Goal: Find specific page/section: Find specific page/section

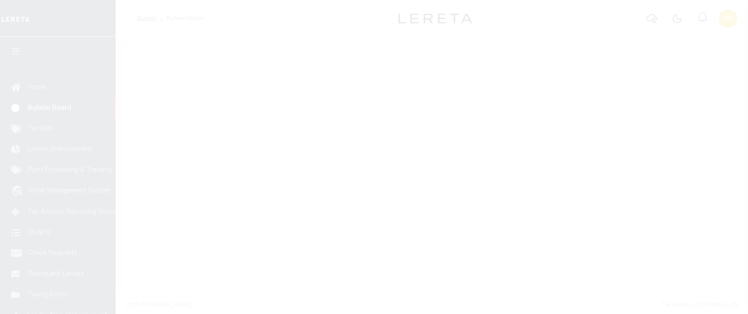
select select "50"
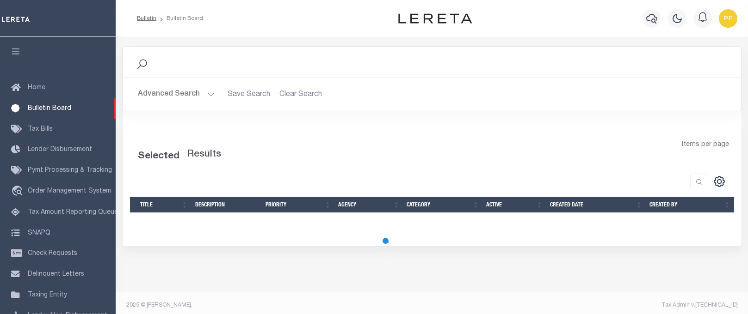
select select "50"
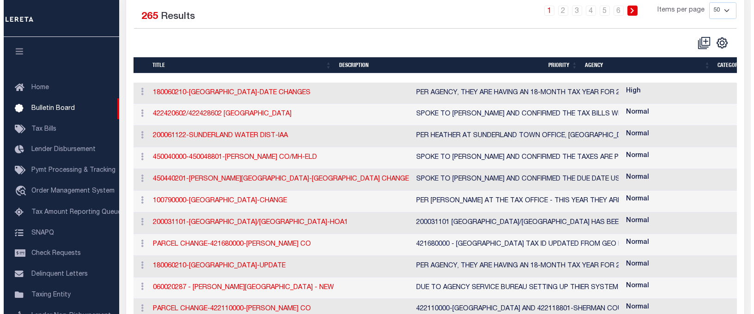
scroll to position [139, 0]
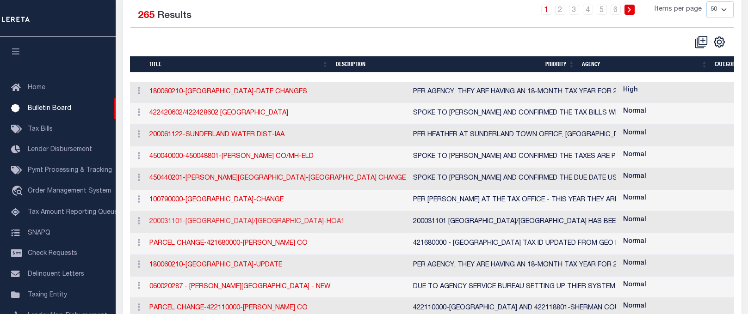
click at [235, 223] on link "200031101-EASTON TOWN WATER/SEW-HOA1" at bounding box center [246, 222] width 195 height 6
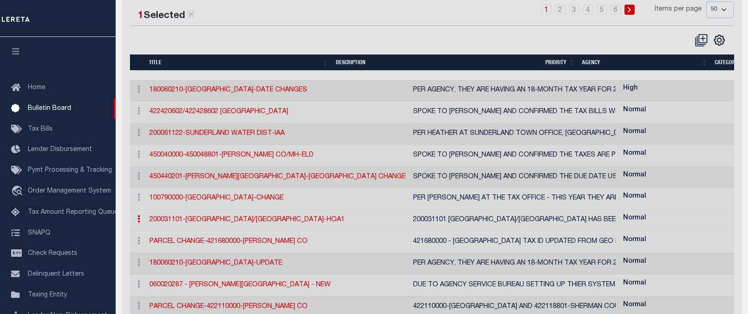
checkbox input "false"
checkbox input "true"
type input "200031101-EASTON TOWN WATER/SEW-HOA1"
type textarea "200031101 EASTON TOWN WATER/SEWER HAS BEEN MADE HOA1"
select select "MA"
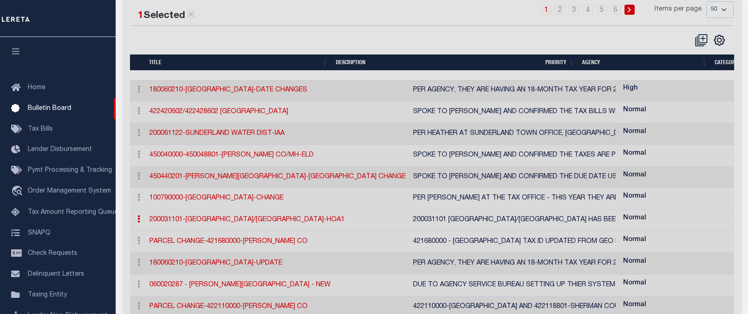
select select
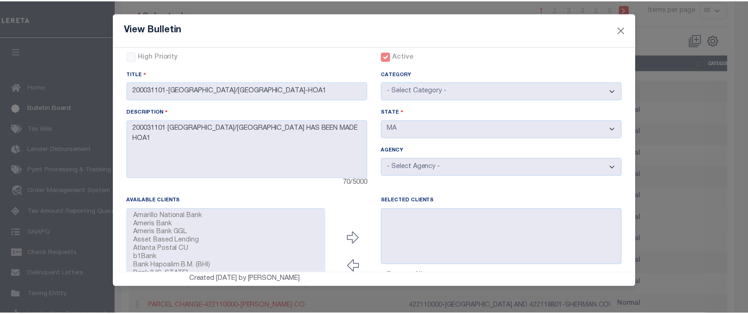
scroll to position [0, 0]
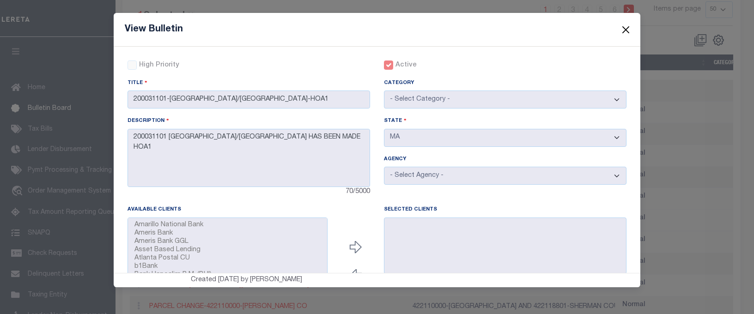
click at [627, 29] on button "Close" at bounding box center [626, 30] width 12 height 12
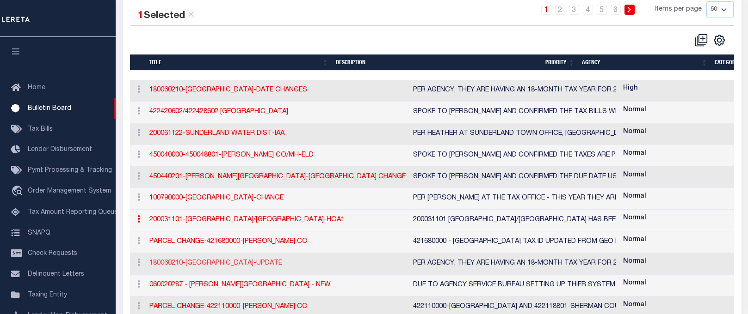
click at [229, 265] on link "180060210-PITTSTON TOWN-UPDATE" at bounding box center [215, 263] width 133 height 6
checkbox input "false"
checkbox input "true"
type input "180060210-PITTSTON TOWN-UPDATE"
type textarea "PER AGENCY, THEY ARE HAVING AN 18-MONTH TAX YEAR FOR 2025 INSTALLMENTS WILL BE …"
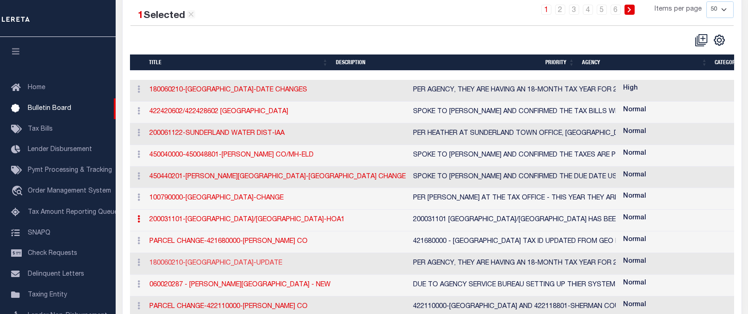
select select "ME"
select select
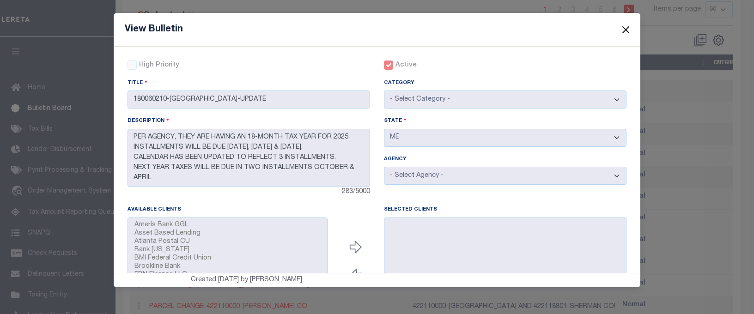
click at [624, 31] on button "Close" at bounding box center [626, 30] width 12 height 12
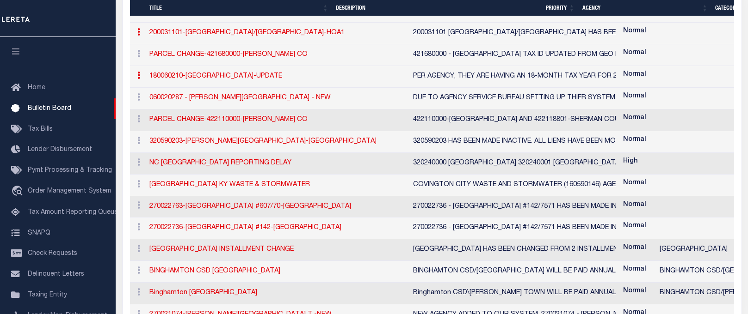
scroll to position [370, 0]
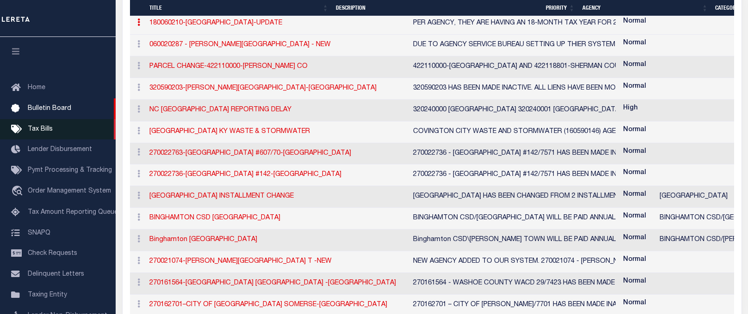
click at [36, 133] on span "Tax Bills" at bounding box center [40, 129] width 25 height 6
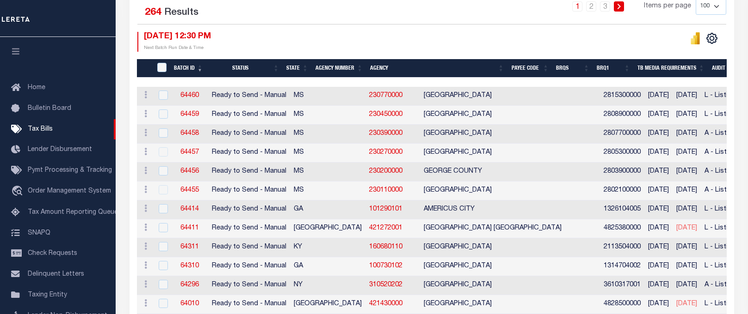
scroll to position [231, 0]
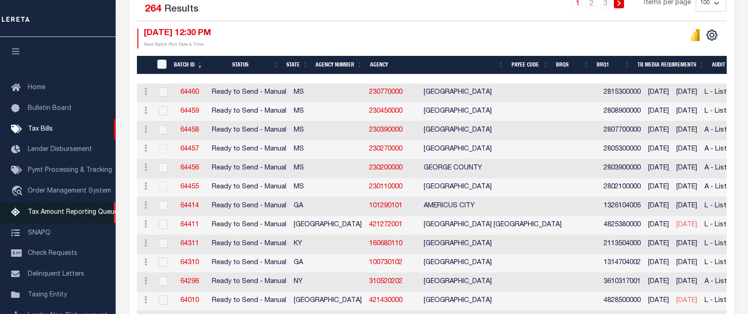
click at [62, 211] on span "Tax Amount Reporting Queue" at bounding box center [73, 212] width 90 height 6
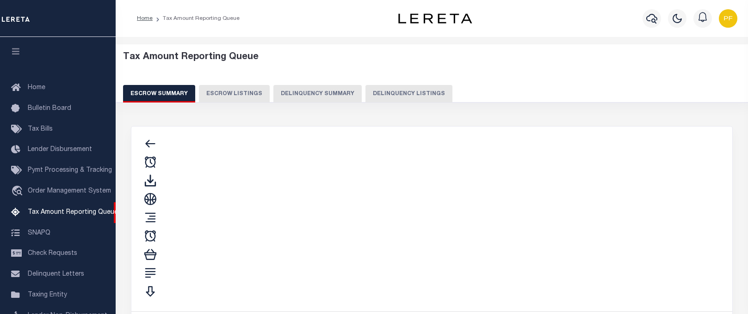
select select "100"
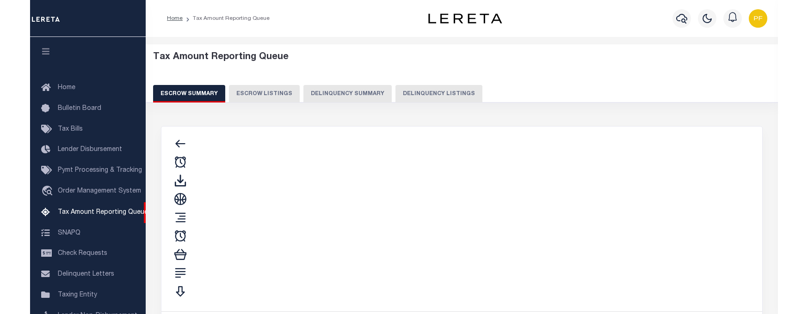
scroll to position [93, 0]
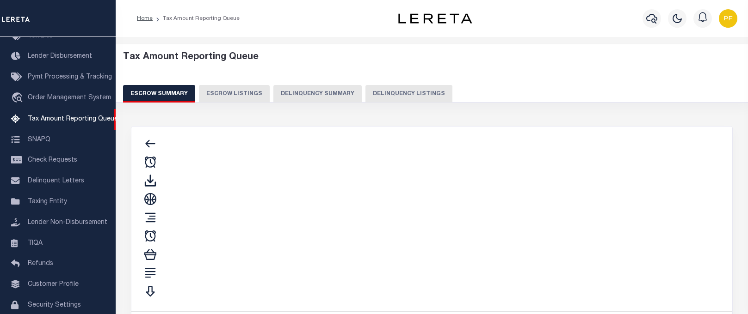
select select "100"
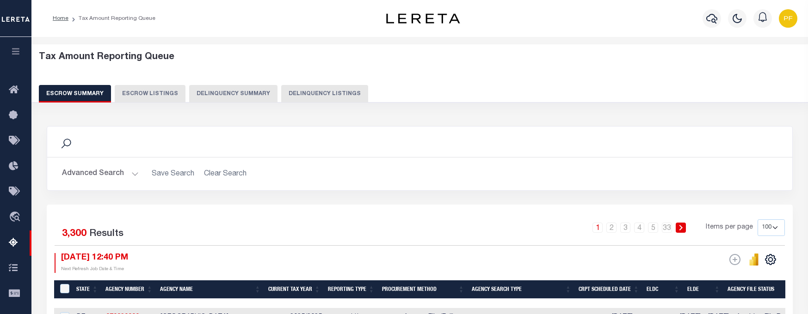
click at [134, 94] on button "Escrow Listings" at bounding box center [150, 94] width 71 height 18
select select "100"
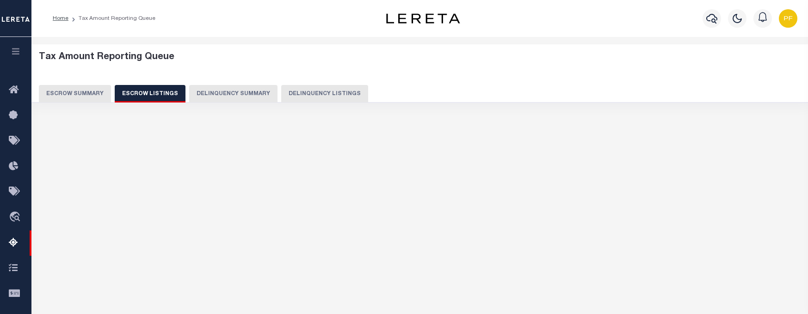
select select "100"
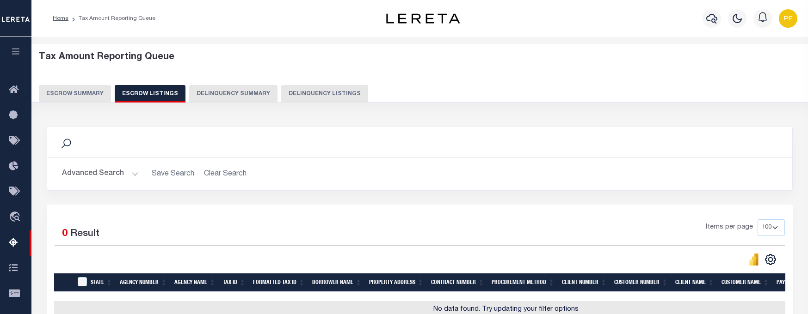
click at [147, 143] on div "Search" at bounding box center [420, 142] width 730 height 16
click at [68, 143] on icon at bounding box center [66, 144] width 12 height 12
click at [134, 172] on button "Advanced Search" at bounding box center [100, 174] width 77 height 18
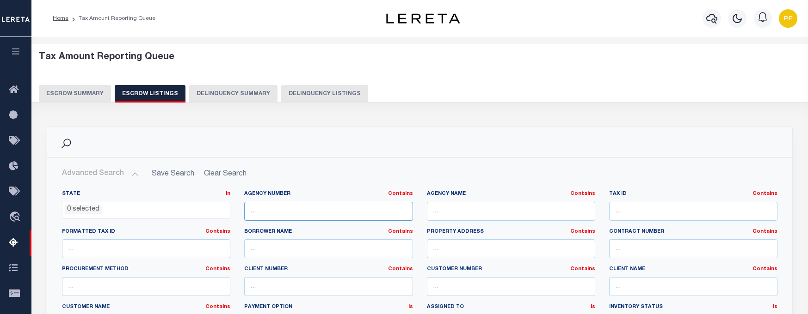
click at [296, 214] on input "text" at bounding box center [328, 211] width 168 height 19
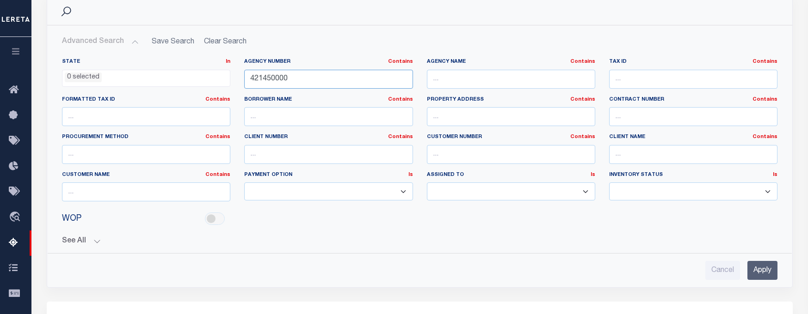
scroll to position [185, 0]
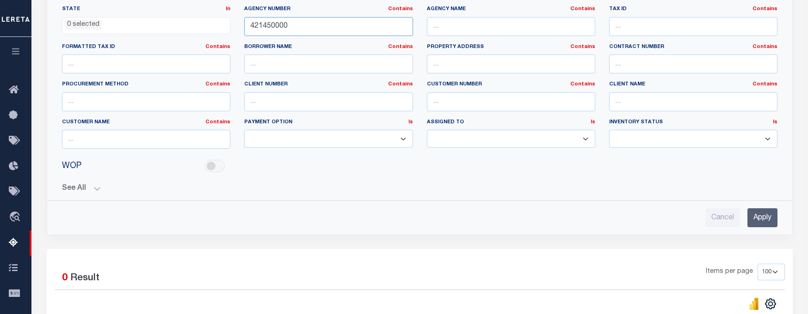
type input "421450000"
click at [747, 219] on input "Apply" at bounding box center [762, 217] width 30 height 19
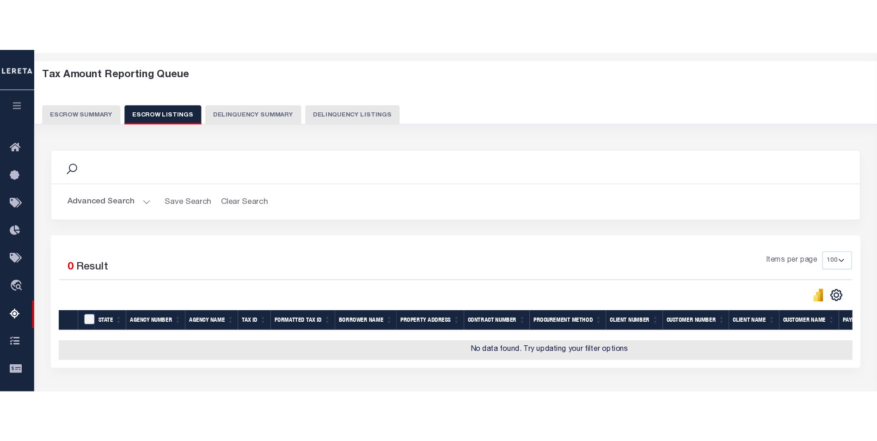
scroll to position [0, 0]
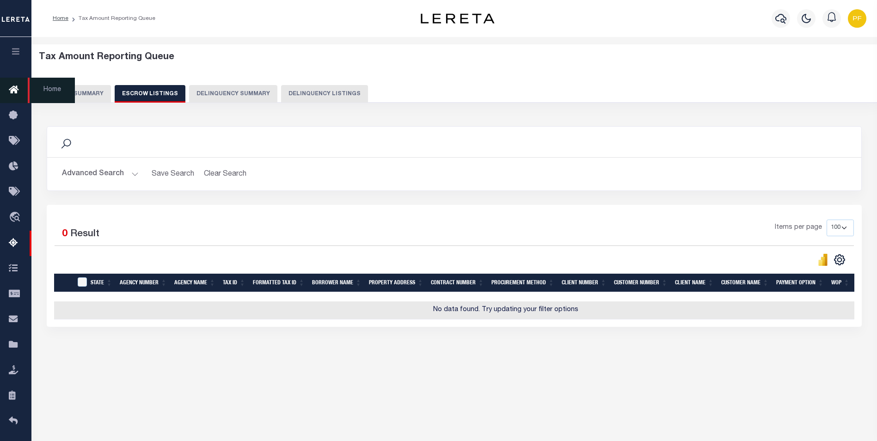
click at [11, 91] on icon at bounding box center [16, 91] width 15 height 12
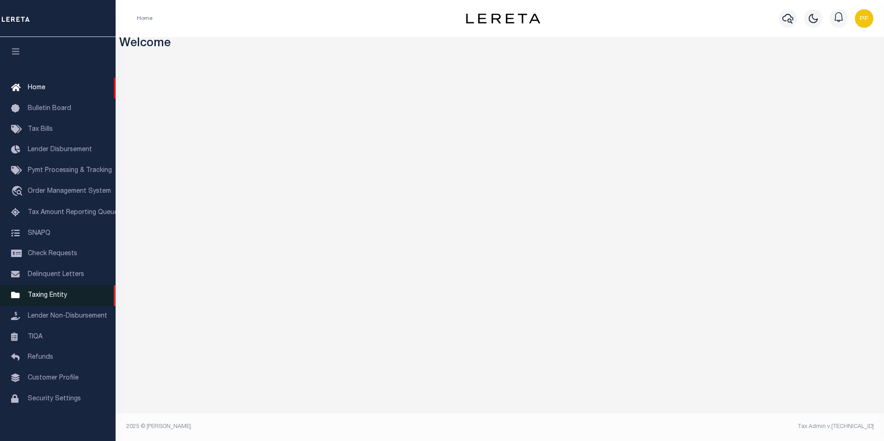
click at [55, 297] on span "Taxing Entity" at bounding box center [47, 295] width 39 height 6
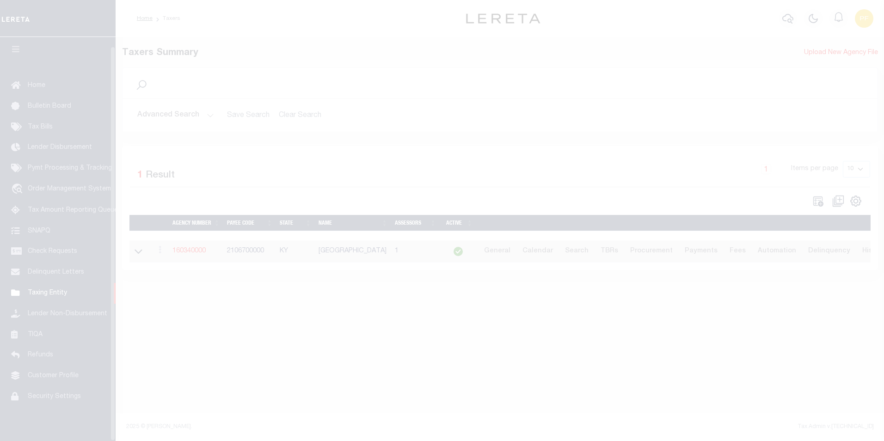
scroll to position [9, 0]
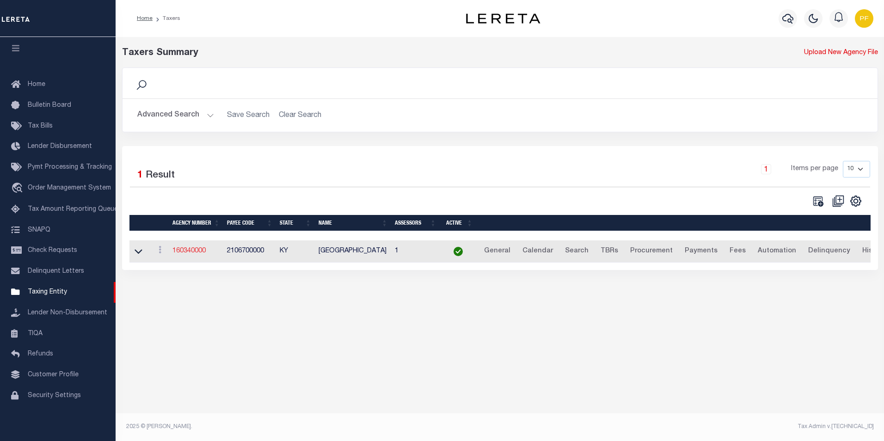
click at [180, 253] on link "160340000" at bounding box center [188, 251] width 33 height 6
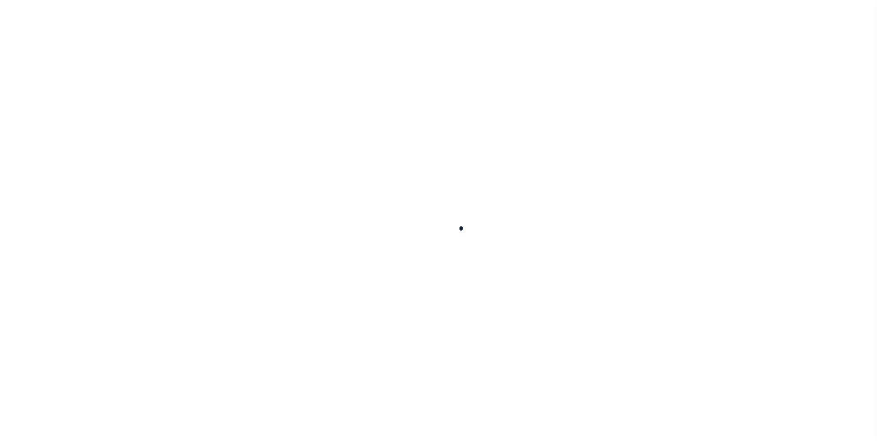
select select
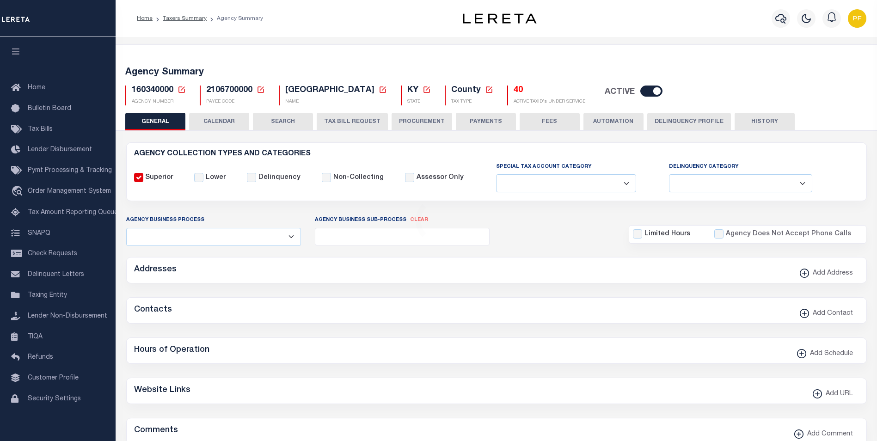
checkbox input "false"
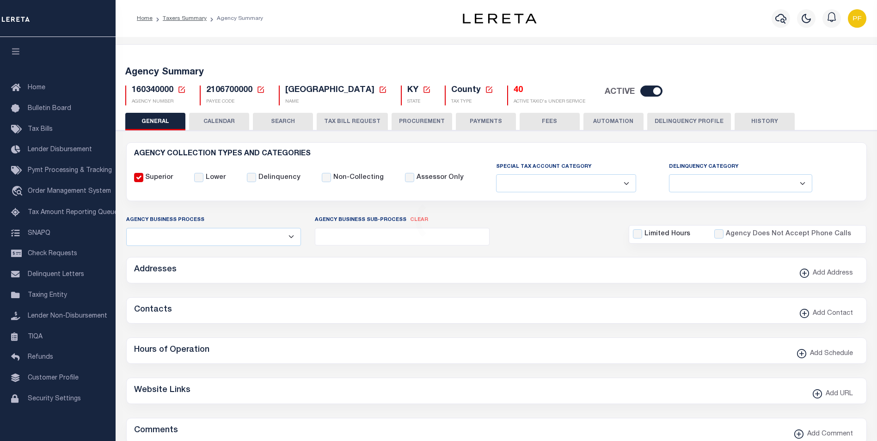
type input "2106700000"
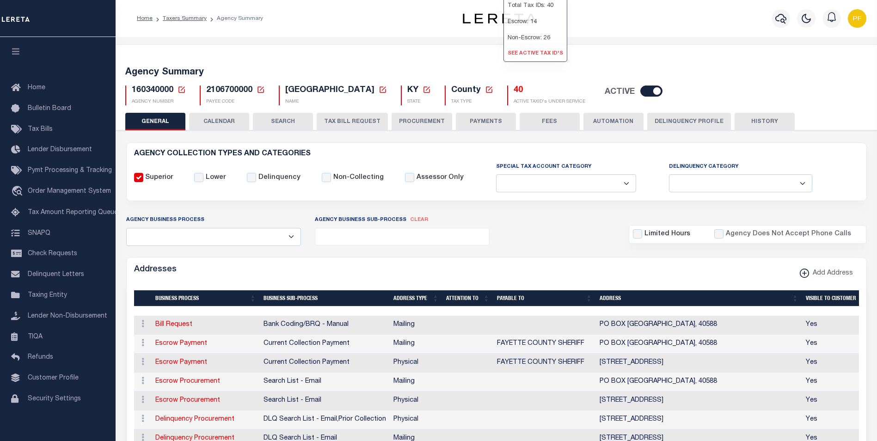
click at [518, 61] on link "See Active Tax ID's" at bounding box center [535, 53] width 63 height 15
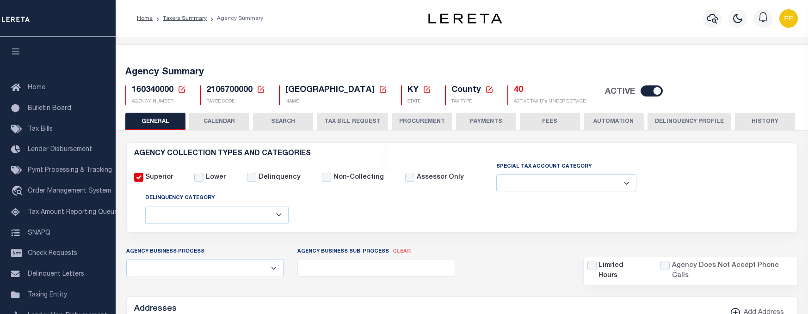
select select
click at [181, 88] on icon at bounding box center [182, 90] width 8 height 8
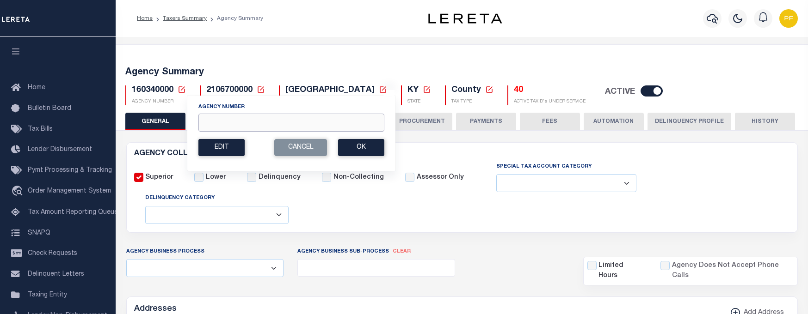
click at [227, 127] on input "Agency Number" at bounding box center [291, 123] width 186 height 18
type input "421450000"
click at [354, 152] on button "Ok" at bounding box center [361, 147] width 46 height 17
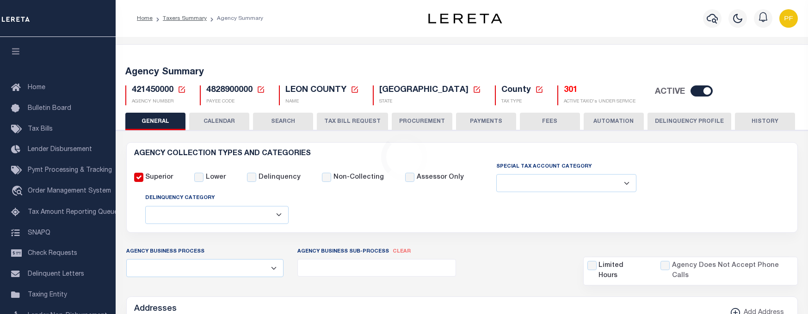
select select
click at [564, 92] on h5 "301" at bounding box center [600, 91] width 72 height 10
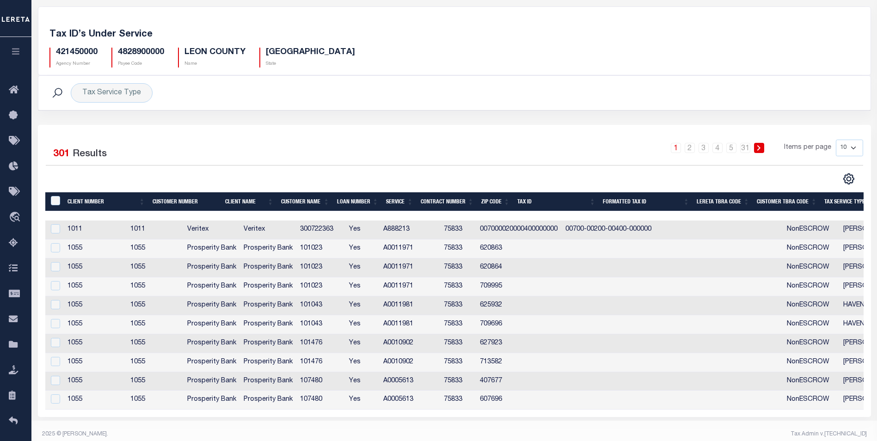
scroll to position [52, 0]
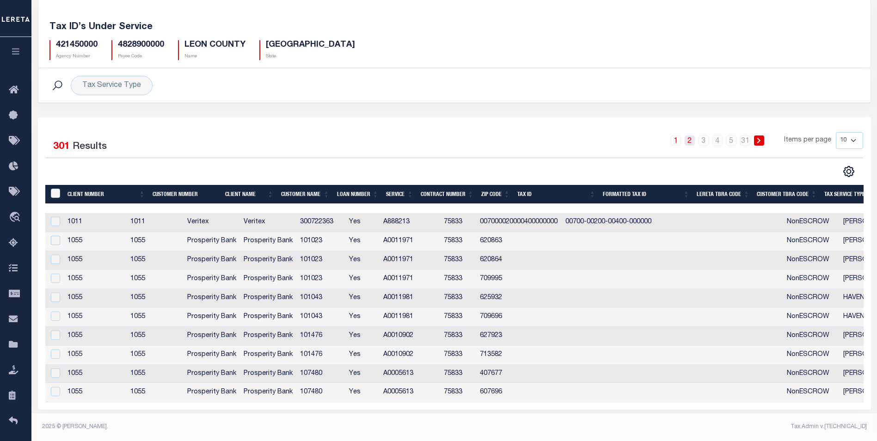
click at [690, 137] on link "2" at bounding box center [690, 140] width 10 height 10
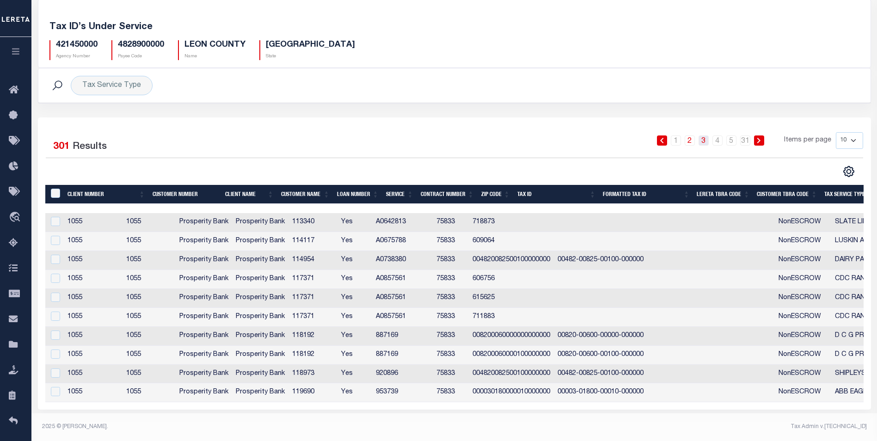
click at [706, 137] on link "3" at bounding box center [704, 140] width 10 height 10
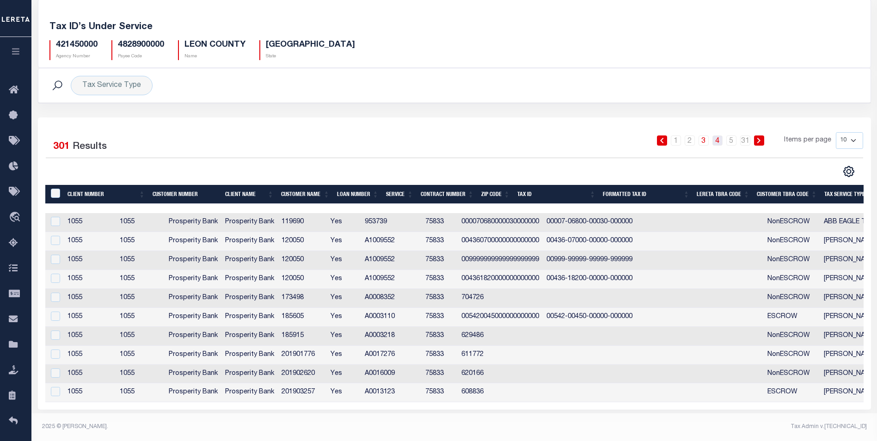
click at [719, 139] on link "4" at bounding box center [717, 140] width 10 height 10
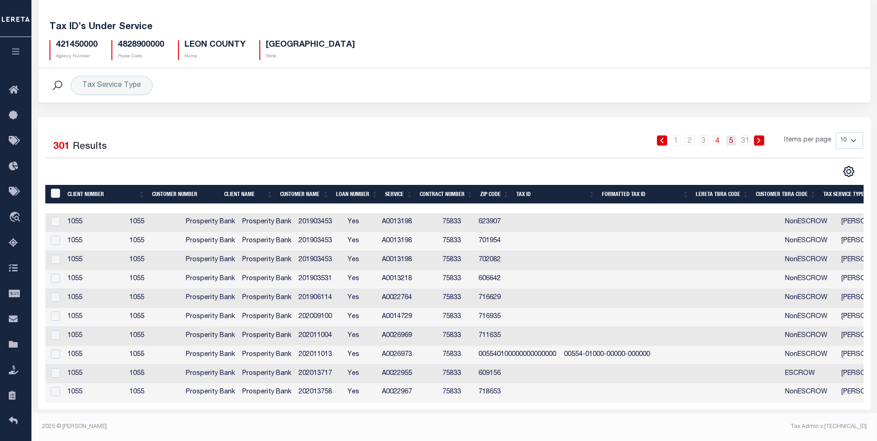
click at [732, 138] on link "5" at bounding box center [731, 140] width 10 height 10
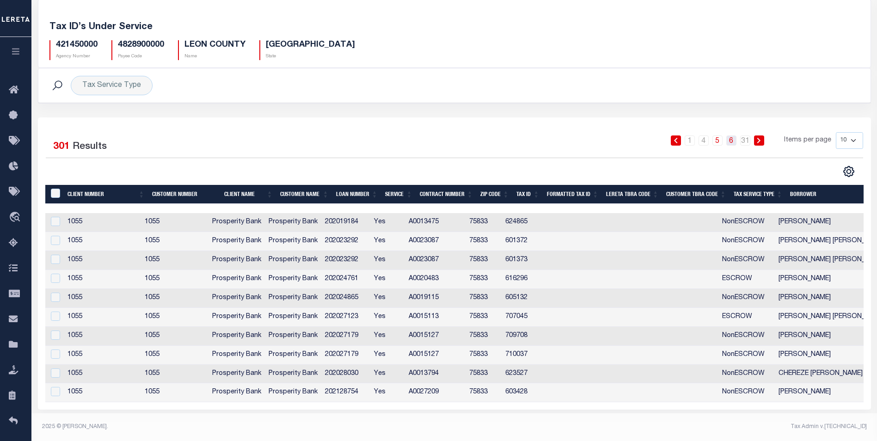
click at [734, 135] on link "6" at bounding box center [731, 140] width 10 height 10
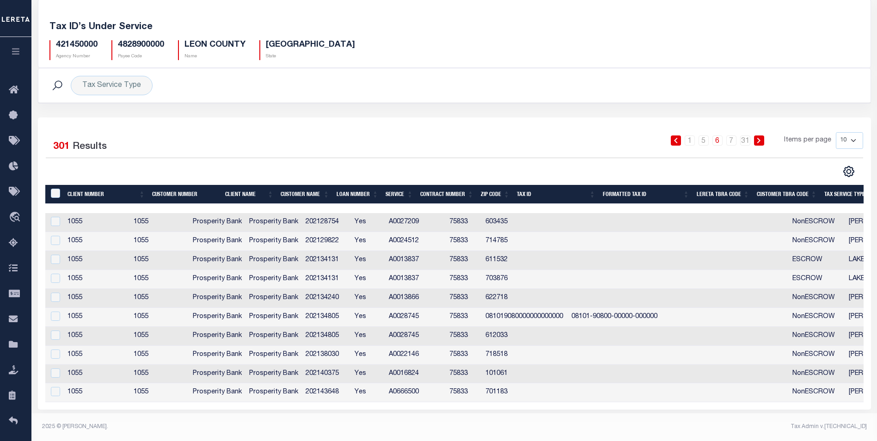
click at [759, 138] on icon at bounding box center [759, 141] width 4 height 6
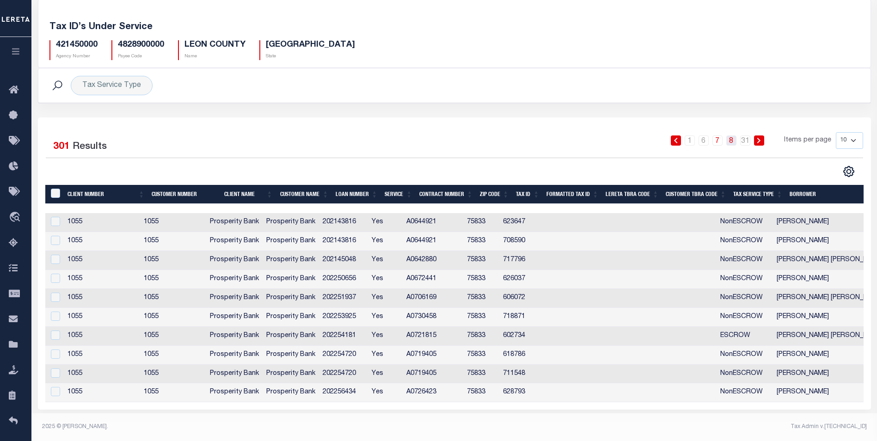
click at [730, 137] on link "8" at bounding box center [731, 140] width 10 height 10
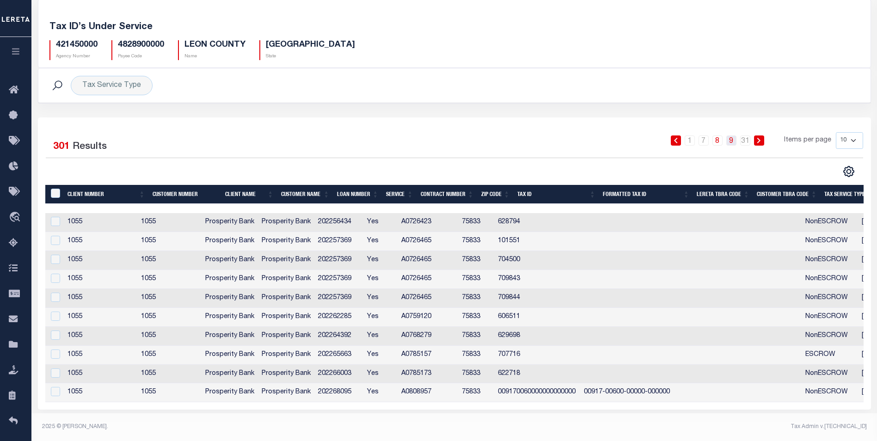
click at [733, 139] on link "9" at bounding box center [731, 140] width 10 height 10
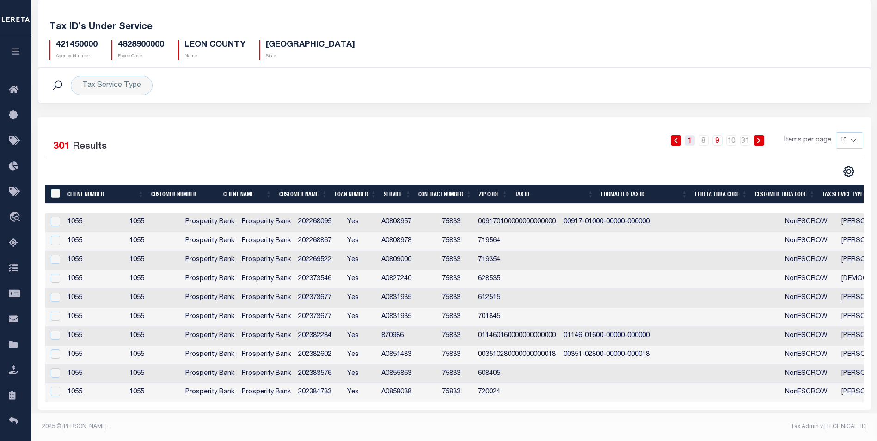
click at [690, 139] on link "1" at bounding box center [690, 140] width 10 height 10
